Goal: Navigation & Orientation: Find specific page/section

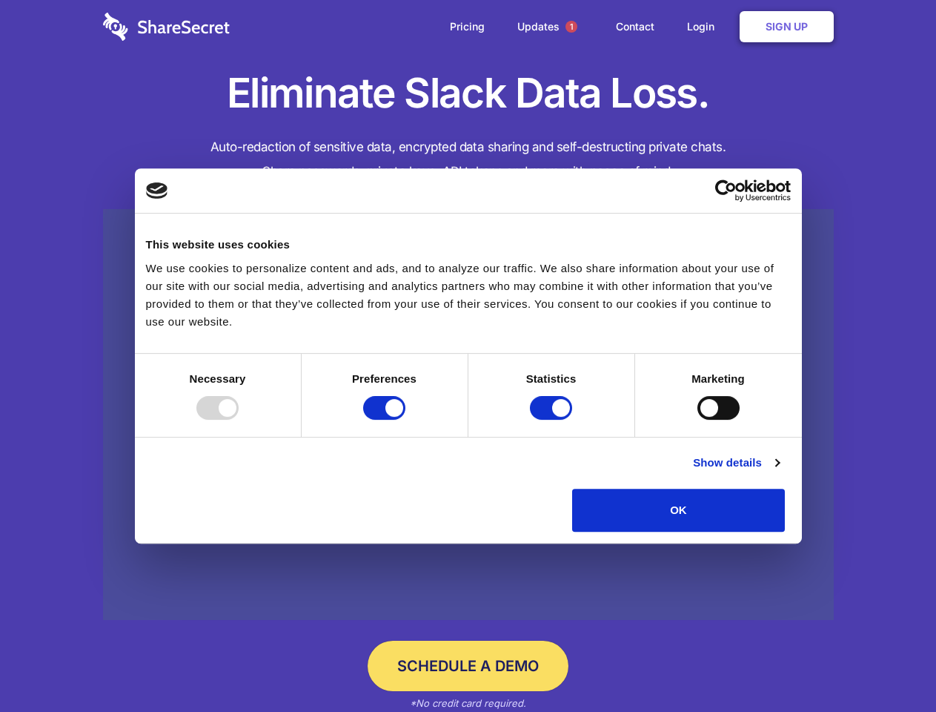
click at [239, 419] on div at bounding box center [217, 408] width 42 height 24
click at [405, 419] on input "Preferences" at bounding box center [384, 408] width 42 height 24
checkbox input "false"
click at [553, 419] on input "Statistics" at bounding box center [551, 408] width 42 height 24
checkbox input "false"
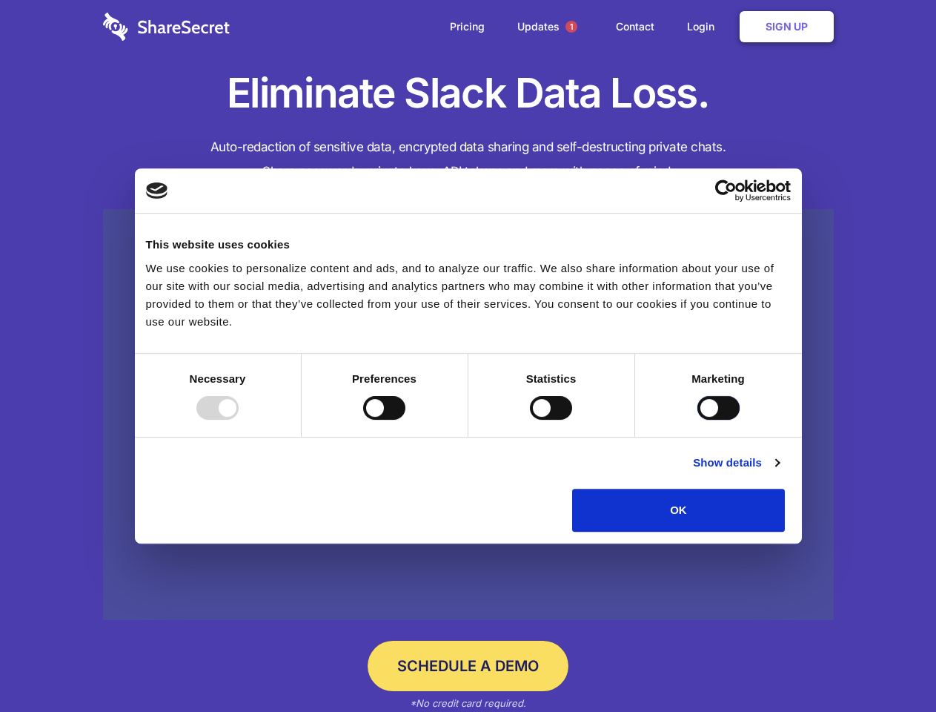
click at [697, 419] on input "Marketing" at bounding box center [718, 408] width 42 height 24
checkbox input "true"
click at [779, 471] on link "Show details" at bounding box center [736, 463] width 86 height 18
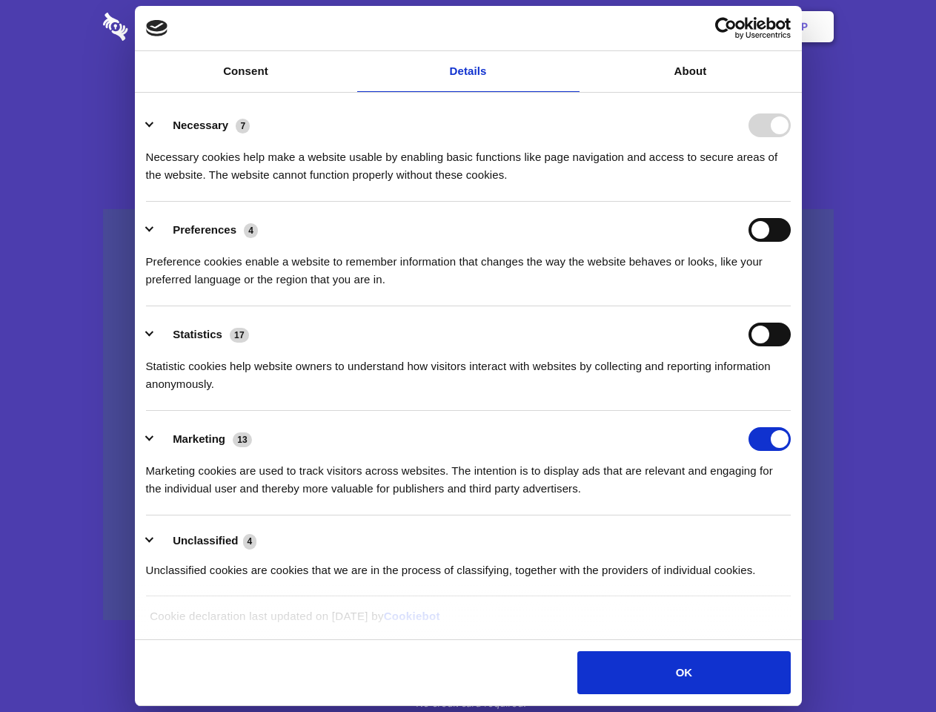
click at [791, 288] on div "Preferences 4 Preference cookies enable a website to remember information that …" at bounding box center [468, 253] width 645 height 70
click at [571, 27] on span "1" at bounding box center [571, 27] width 12 height 12
